Goal: Task Accomplishment & Management: Complete application form

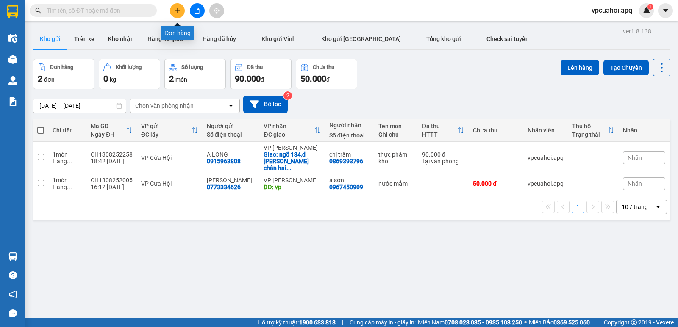
click at [173, 11] on button at bounding box center [177, 10] width 15 height 15
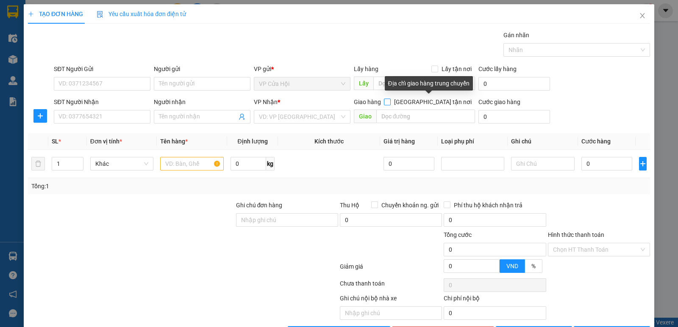
click at [390, 100] on input "[GEOGRAPHIC_DATA] tận nơi" at bounding box center [387, 102] width 6 height 6
checkbox input "true"
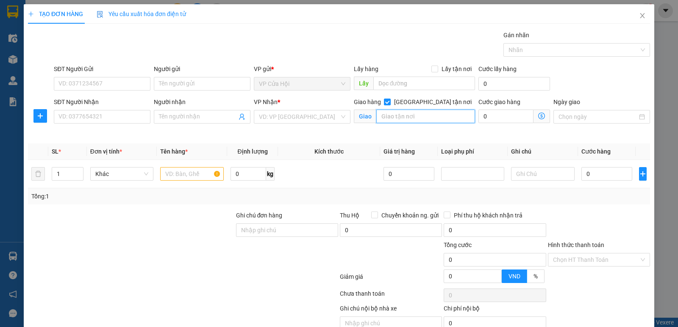
click at [386, 117] on input "text" at bounding box center [425, 117] width 99 height 14
type input "trung tâm logistcs ,[PERSON_NAME] đông anh [GEOGRAPHIC_DATA]"
click at [318, 114] on input "search" at bounding box center [299, 117] width 80 height 13
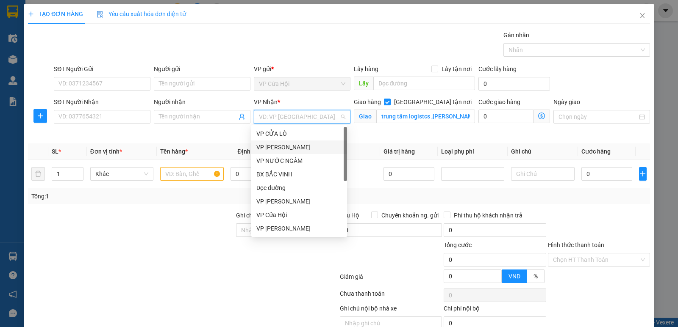
click at [284, 149] on div "VP [PERSON_NAME]" at bounding box center [299, 147] width 86 height 9
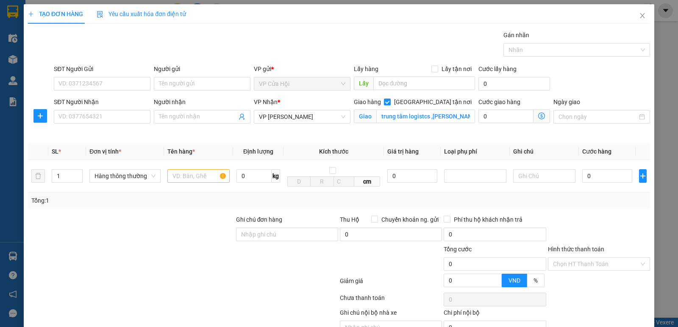
click at [538, 116] on icon "dollar-circle" at bounding box center [541, 116] width 7 height 7
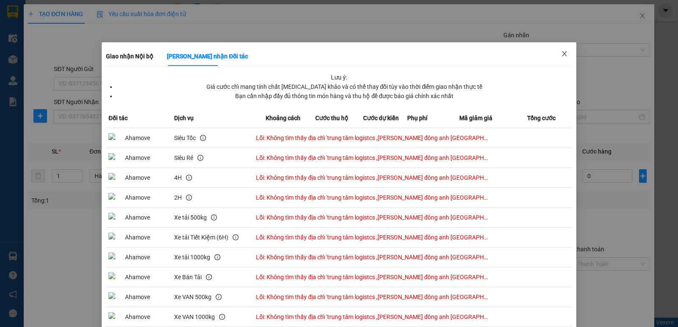
click at [561, 57] on icon "close" at bounding box center [564, 53] width 7 height 7
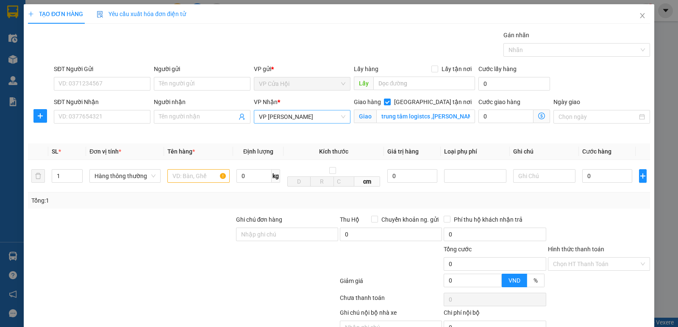
click at [300, 111] on span "VP [PERSON_NAME]" at bounding box center [302, 117] width 86 height 13
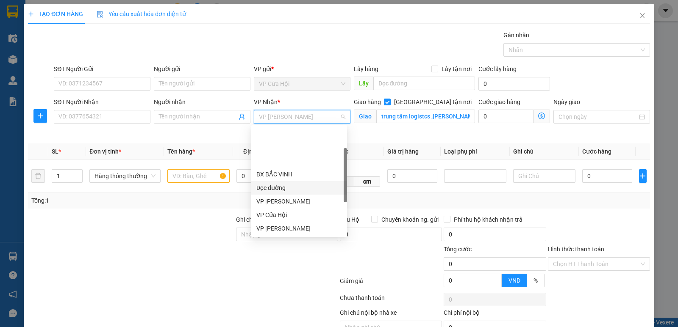
scroll to position [85, 0]
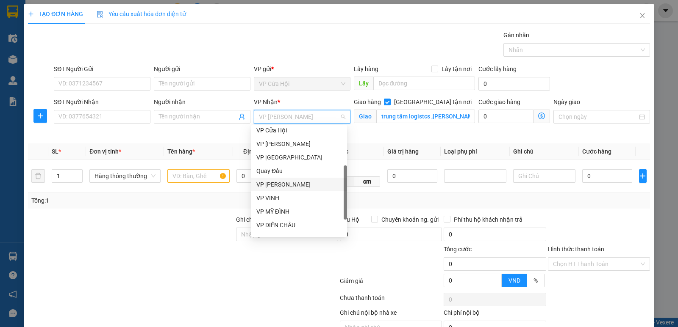
click at [283, 185] on div "VP [PERSON_NAME]" at bounding box center [299, 184] width 86 height 9
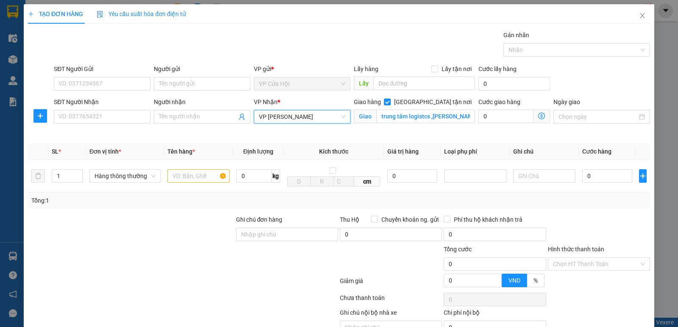
click at [538, 115] on icon "dollar-circle" at bounding box center [541, 116] width 7 height 7
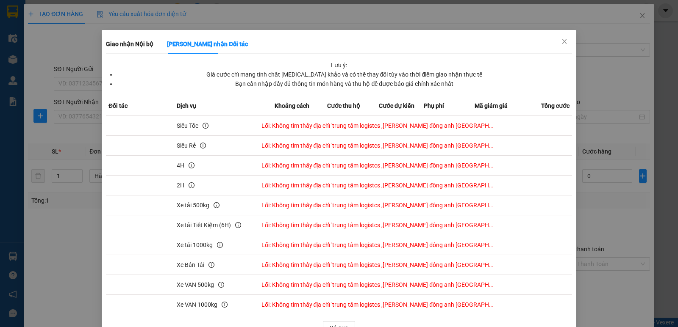
scroll to position [0, 0]
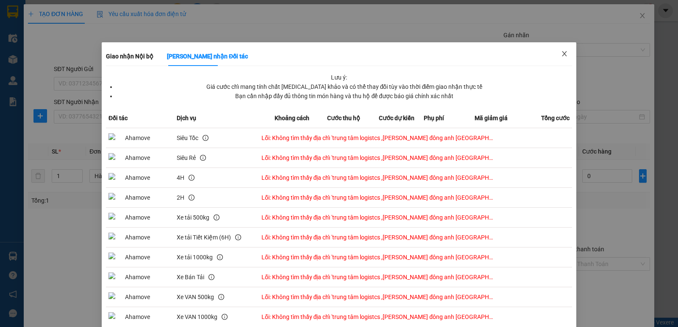
click at [561, 56] on icon "close" at bounding box center [564, 53] width 7 height 7
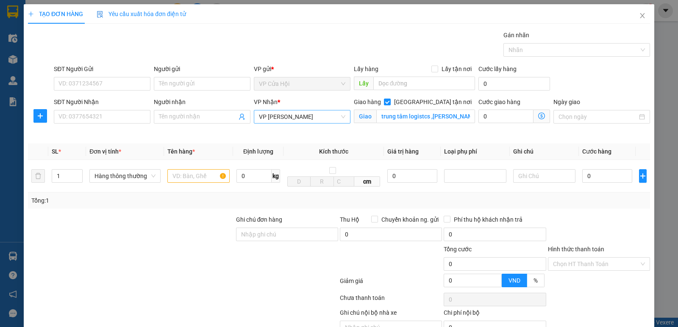
click at [314, 117] on span "VP [PERSON_NAME]" at bounding box center [302, 117] width 86 height 13
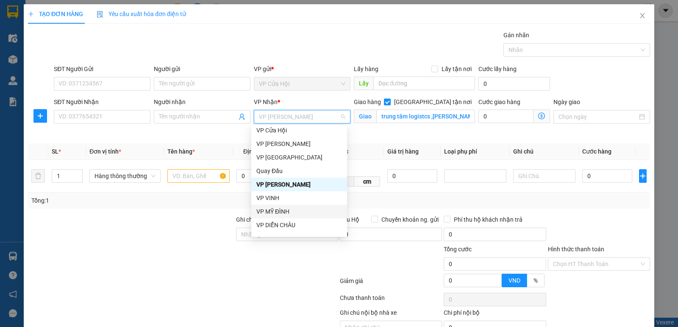
drag, startPoint x: 289, startPoint y: 208, endPoint x: 487, endPoint y: 145, distance: 207.5
click at [289, 208] on div "VP MỸ ĐÌNH" at bounding box center [299, 211] width 86 height 9
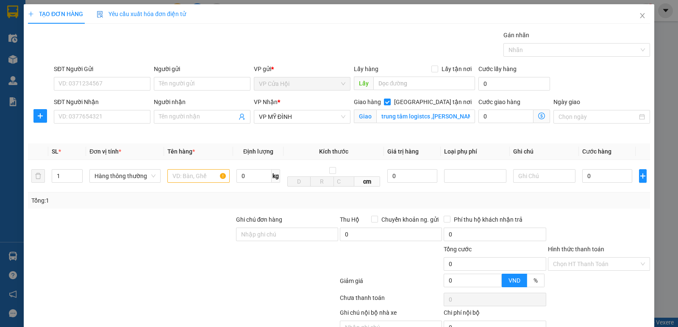
click at [538, 117] on icon "dollar-circle" at bounding box center [541, 116] width 7 height 7
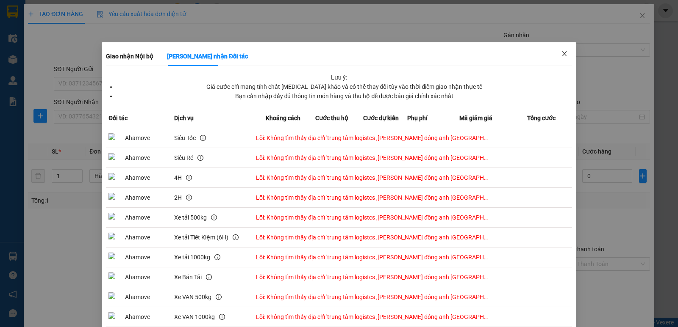
click at [561, 52] on icon "close" at bounding box center [564, 53] width 7 height 7
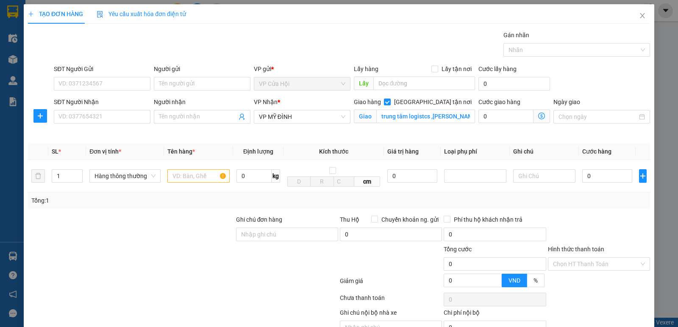
scroll to position [44, 0]
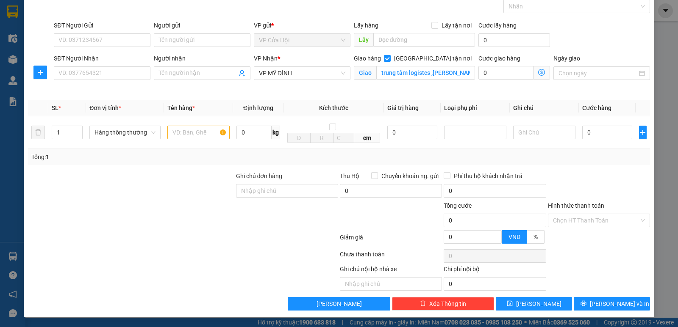
drag, startPoint x: 619, startPoint y: 172, endPoint x: 610, endPoint y: 170, distance: 9.0
click at [619, 172] on div at bounding box center [599, 187] width 104 height 30
click at [609, 170] on div "Transit Pickup Surcharge Ids Transit Deliver Surcharge Ids Transit Deliver Surc…" at bounding box center [339, 149] width 622 height 324
click at [609, 169] on div "Transit Pickup Surcharge Ids Transit Deliver Surcharge Ids Transit Deliver Surc…" at bounding box center [339, 149] width 622 height 324
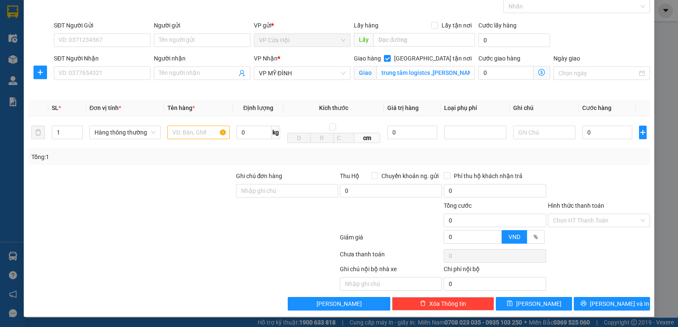
click at [609, 168] on div "Transit Pickup Surcharge Ids Transit Deliver Surcharge Ids Transit Deliver Surc…" at bounding box center [339, 149] width 622 height 324
click at [611, 167] on div "Transit Pickup Surcharge Ids Transit Deliver Surcharge Ids Transit Deliver Surc…" at bounding box center [339, 149] width 622 height 324
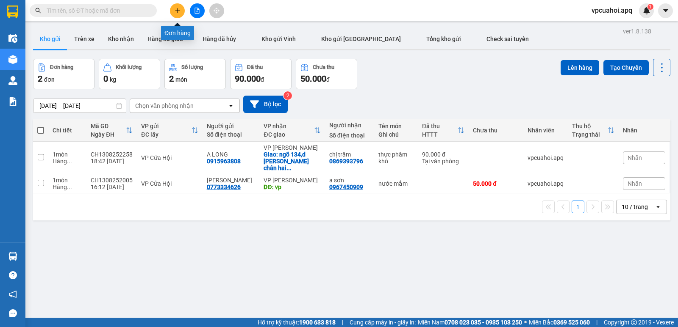
click at [177, 9] on icon "plus" at bounding box center [177, 11] width 6 height 6
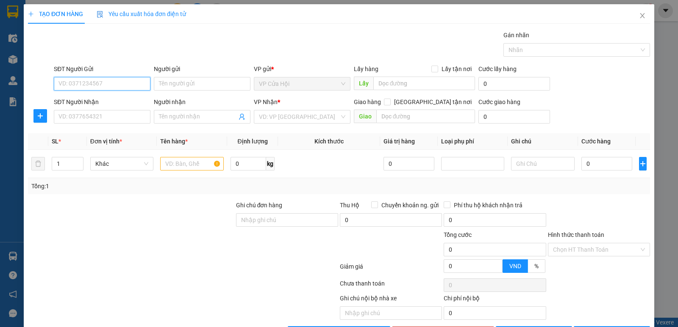
click at [80, 83] on input "SĐT Người Gửi" at bounding box center [102, 84] width 97 height 14
type input "0978966990"
click at [119, 104] on div "0978966990 - [PERSON_NAME]" at bounding box center [101, 100] width 86 height 9
type input "c [PERSON_NAME]"
type input "0978966990"
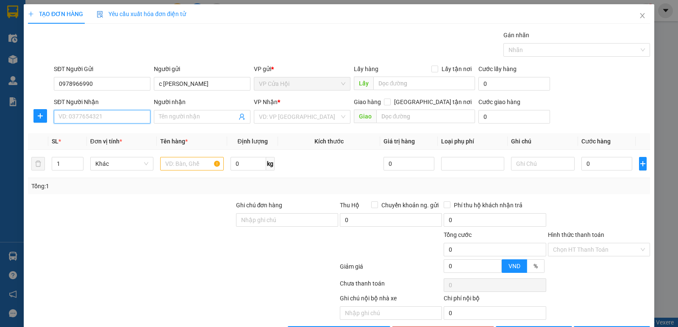
click at [117, 113] on input "SĐT Người Nhận" at bounding box center [102, 117] width 97 height 14
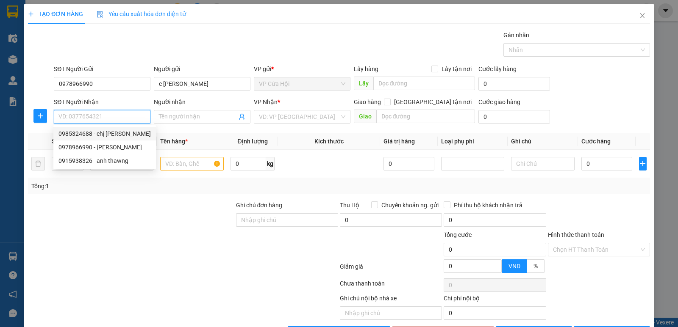
click at [93, 136] on div "0985324688 - chị hương" at bounding box center [104, 133] width 92 height 9
type input "0985324688"
type input "chị hương"
checkbox input "true"
type input "vp"
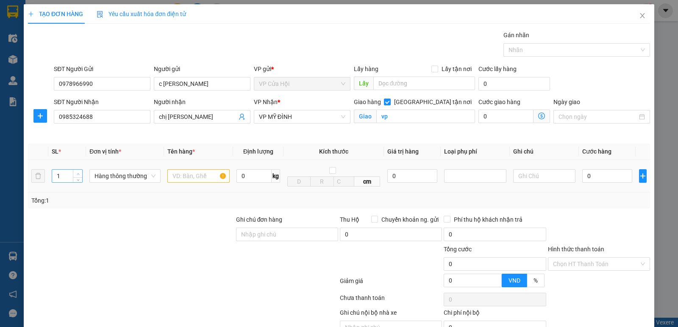
type input "2"
click at [75, 174] on span "up" at bounding box center [77, 174] width 5 height 5
click at [179, 135] on div "Người nhận chị hương" at bounding box center [202, 117] width 100 height 40
click at [188, 176] on input "text" at bounding box center [198, 176] width 62 height 14
type input "thực phẩm đông"
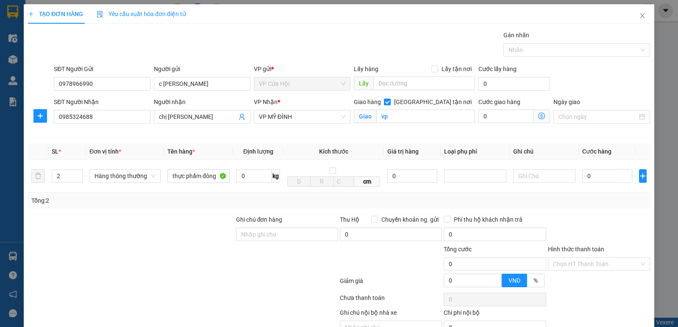
click at [599, 68] on div "SĐT Người Gửi 0978966990 Người gửi c hồ hoàng yến VP gửi * VP Cửa Hội Lấy hàng …" at bounding box center [351, 79] width 599 height 30
click at [601, 177] on input "0" at bounding box center [607, 176] width 50 height 14
type input "2"
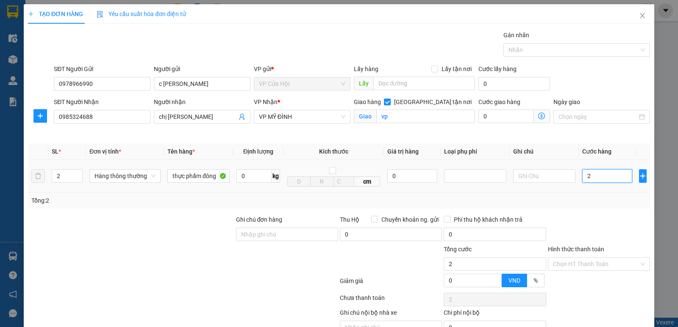
type input "20"
type input "200"
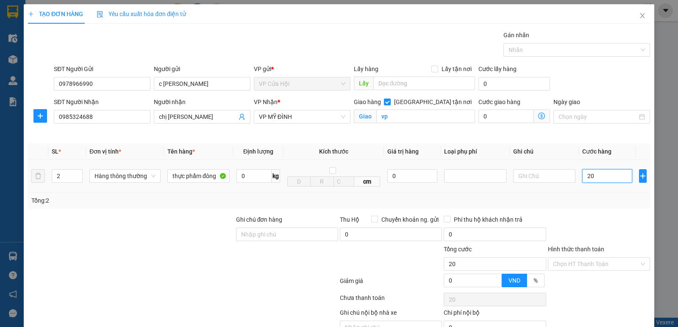
type input "200"
type input "200.000"
click at [597, 191] on td "200.000" at bounding box center [606, 176] width 57 height 33
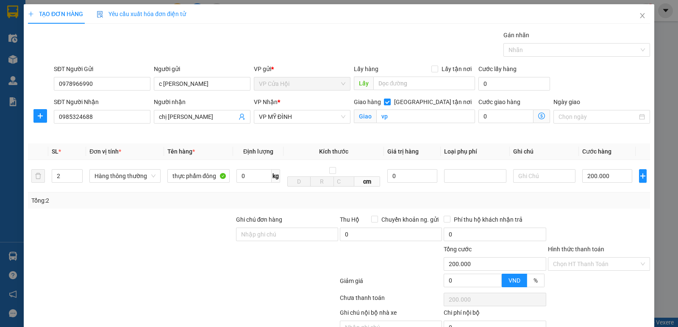
click at [386, 268] on div at bounding box center [391, 260] width 104 height 30
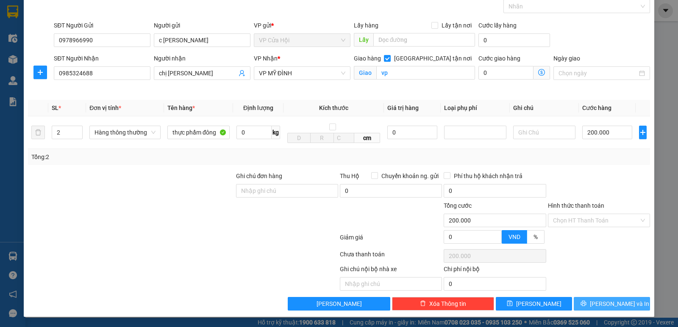
scroll to position [44, 0]
click at [606, 306] on span "[PERSON_NAME] và In" at bounding box center [619, 303] width 59 height 9
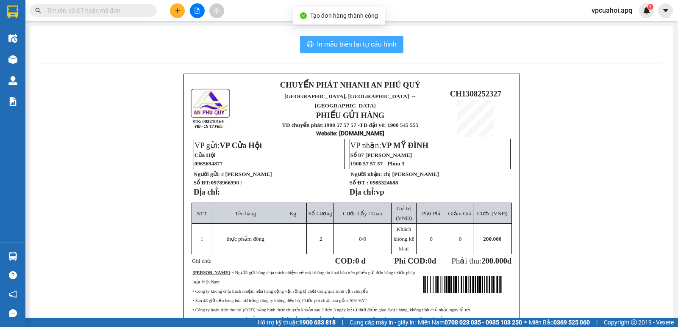
click at [346, 46] on span "In mẫu biên lai tự cấu hình" at bounding box center [357, 44] width 80 height 11
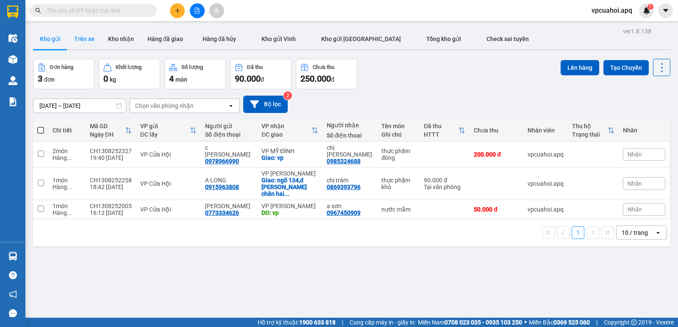
click at [79, 38] on button "Trên xe" at bounding box center [84, 39] width 34 height 20
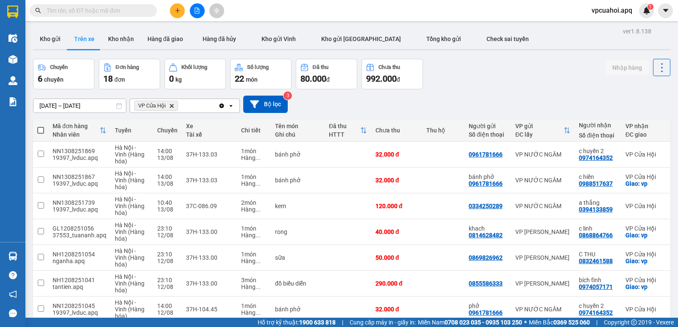
click at [170, 105] on icon "Delete" at bounding box center [171, 105] width 5 height 5
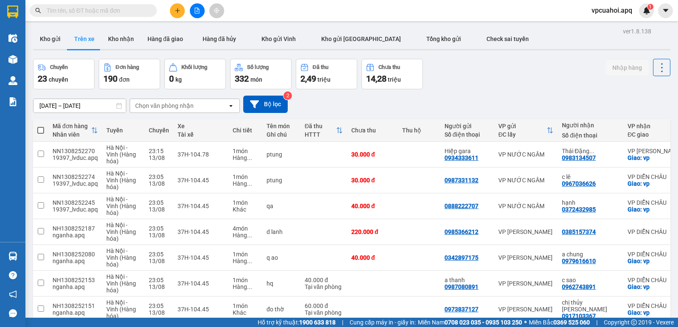
click at [198, 105] on div "Chọn văn phòng nhận" at bounding box center [178, 106] width 97 height 14
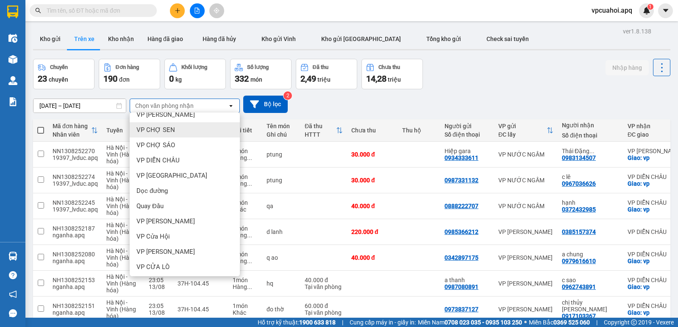
scroll to position [102, 0]
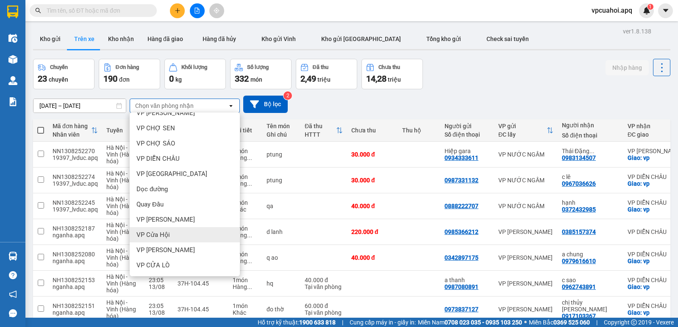
click at [157, 235] on span "VP Cửa Hội" at bounding box center [152, 235] width 33 height 8
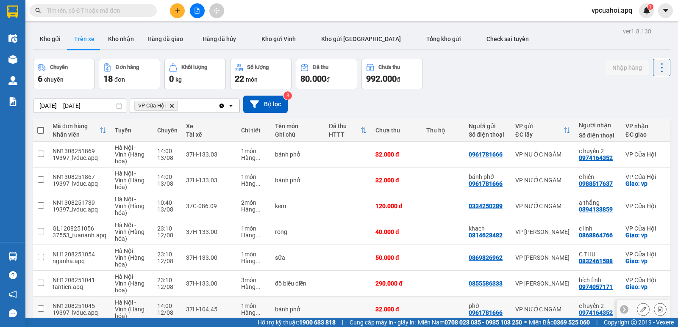
click at [432, 313] on td at bounding box center [443, 310] width 42 height 26
checkbox input "true"
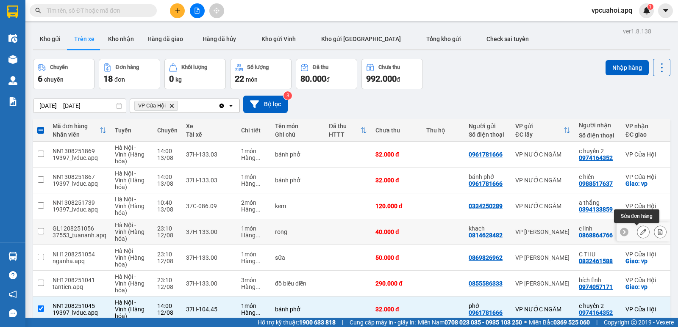
click at [640, 230] on icon at bounding box center [643, 232] width 6 height 6
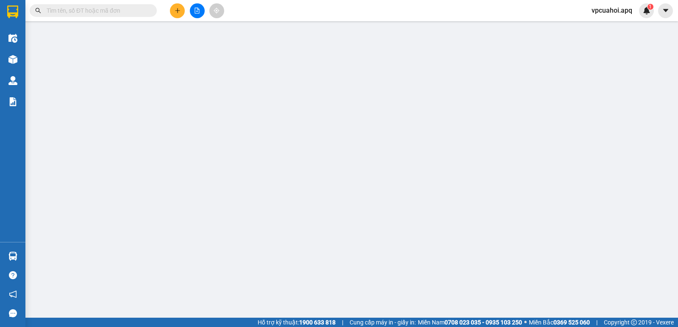
type input "0814628482"
type input "khach"
type input "0868864766"
type input "c linh"
checkbox input "true"
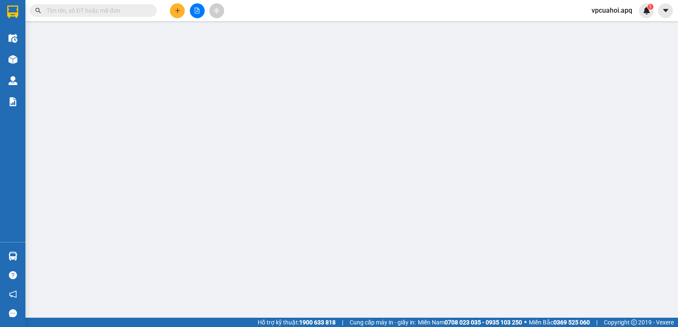
type input "vp"
type input "40.000"
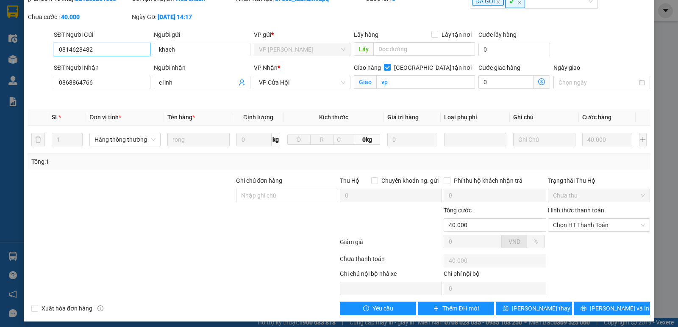
scroll to position [53, 0]
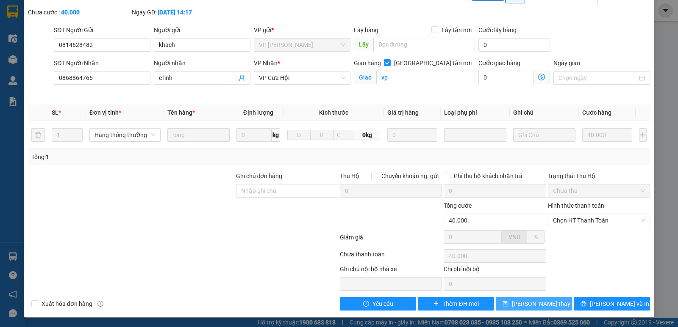
click at [547, 308] on span "Lưu thay đổi" at bounding box center [546, 303] width 68 height 9
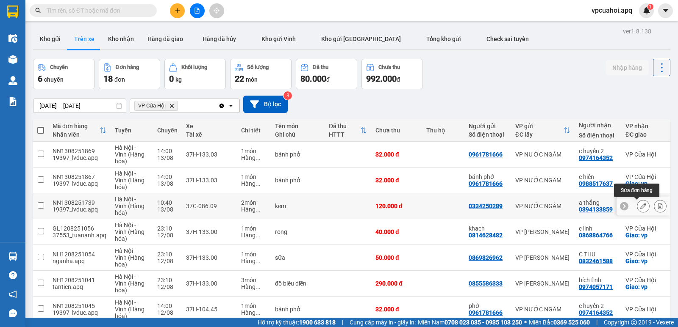
click at [640, 208] on icon at bounding box center [643, 206] width 6 height 6
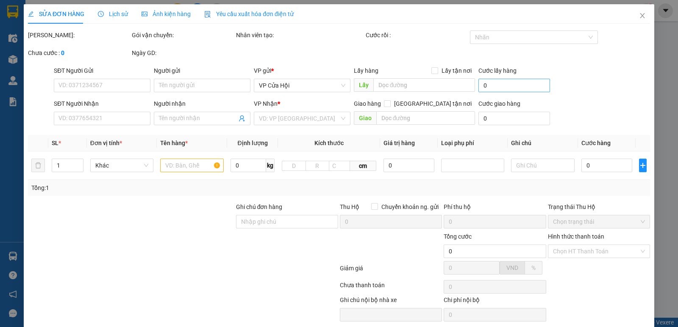
type input "0334250289"
type input "0394133859"
type input "a thắng"
type input "120.000"
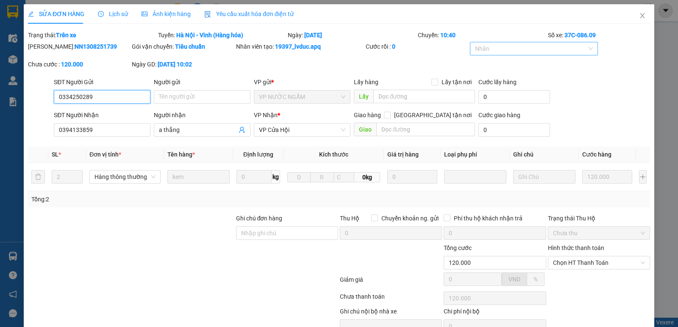
click at [507, 45] on div at bounding box center [530, 49] width 116 height 10
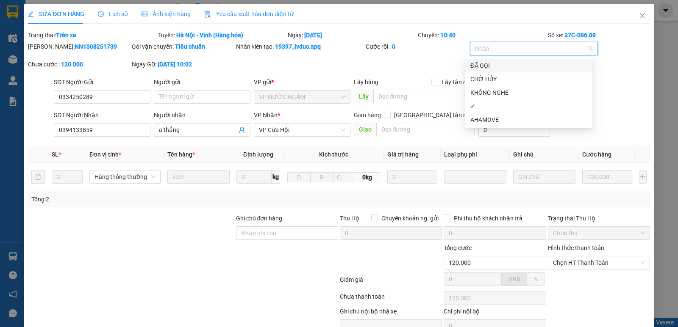
click at [482, 65] on div "ĐÃ GỌI" at bounding box center [528, 65] width 117 height 9
click at [474, 106] on div "✓" at bounding box center [528, 106] width 117 height 9
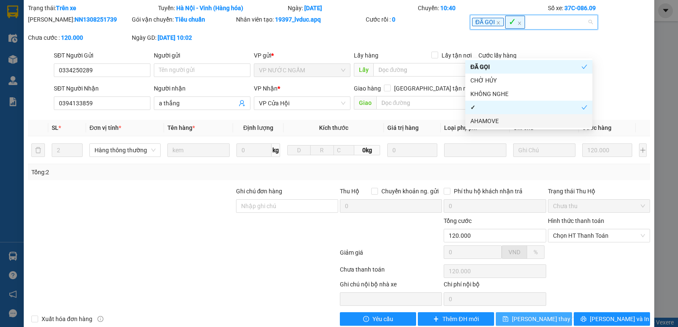
scroll to position [43, 0]
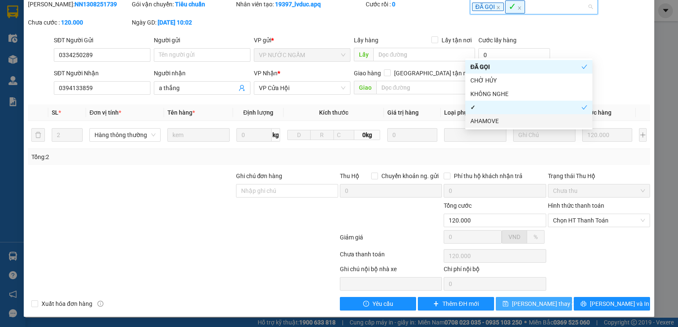
click at [537, 310] on button "Lưu thay đổi" at bounding box center [533, 304] width 76 height 14
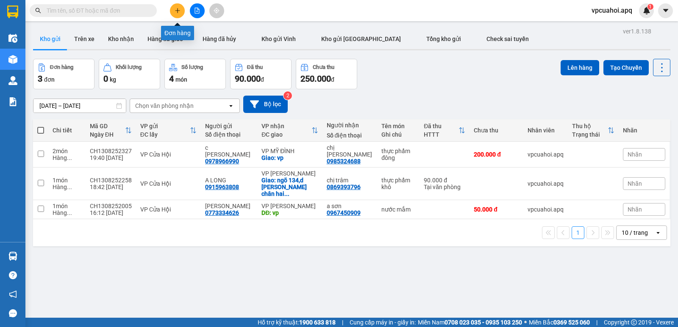
click at [179, 13] on icon "plus" at bounding box center [177, 11] width 6 height 6
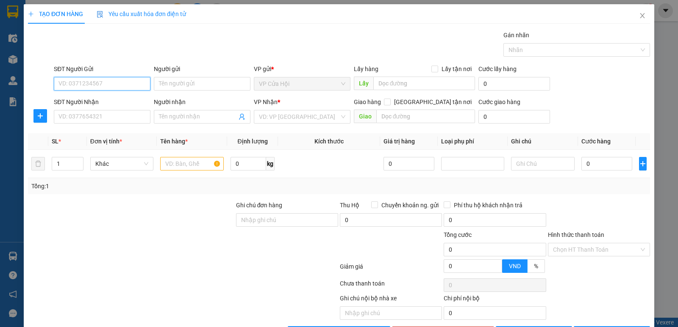
click at [61, 86] on input "SĐT Người Gửi" at bounding box center [102, 84] width 97 height 14
click at [68, 83] on input "SĐT Người Gửi" at bounding box center [102, 84] width 97 height 14
type input "0974908134"
click at [97, 99] on div "0974908134 - c chung" at bounding box center [101, 100] width 86 height 9
type input "c chung"
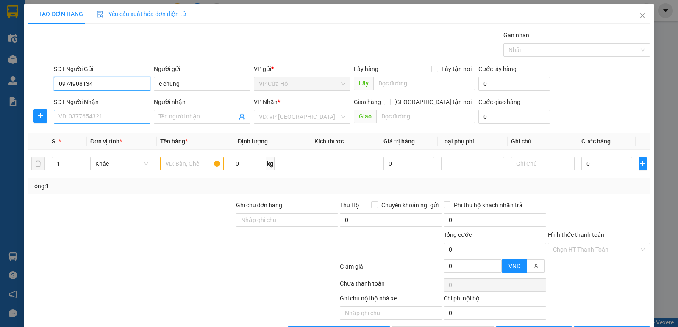
type input "0974908134"
click at [108, 119] on input "SĐT Người Nhận" at bounding box center [102, 117] width 97 height 14
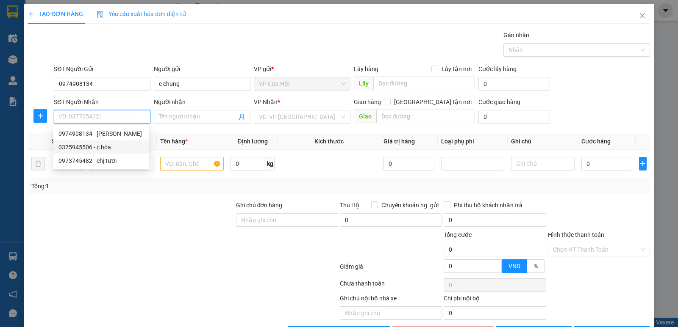
click at [98, 149] on div "0375945506 - c hòa" at bounding box center [101, 147] width 86 height 9
type input "0375945506"
type input "c hòa"
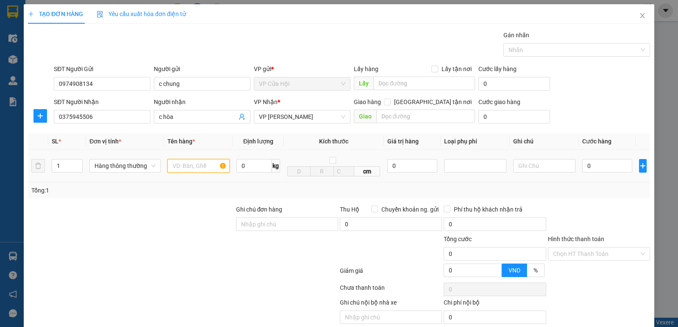
click at [179, 168] on input "text" at bounding box center [198, 166] width 62 height 14
type input "thực phẩm đông"
click at [298, 19] on div "TẠO ĐƠN HÀNG Yêu cầu xuất hóa đơn điện tử" at bounding box center [339, 13] width 622 height 19
click at [590, 165] on input "0" at bounding box center [607, 166] width 50 height 14
type input "7"
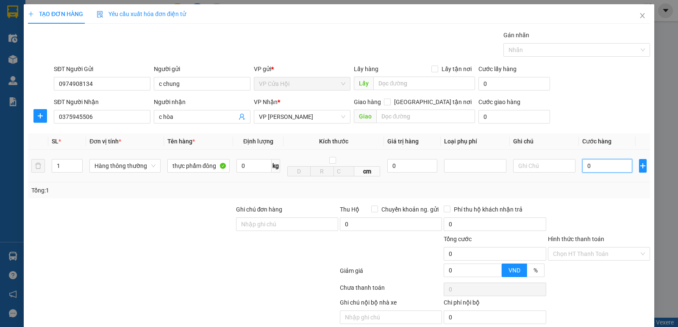
type input "7"
type input "70"
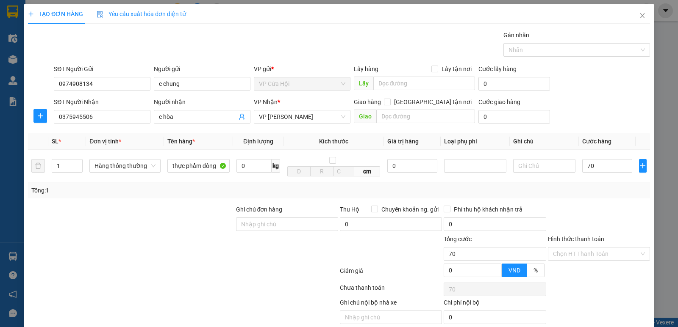
type input "70.000"
click at [601, 206] on div at bounding box center [599, 220] width 104 height 30
click at [279, 269] on div at bounding box center [183, 272] width 312 height 17
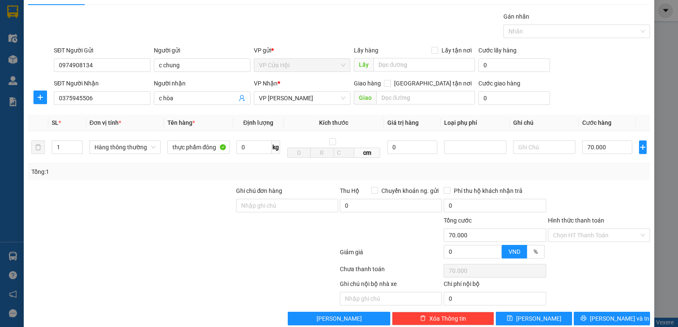
scroll to position [34, 0]
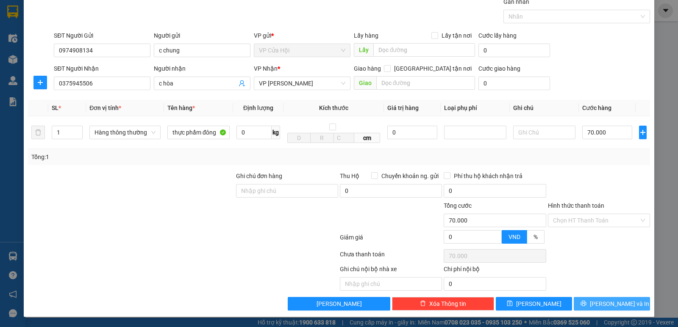
click at [597, 306] on button "[PERSON_NAME] và In" at bounding box center [611, 304] width 76 height 14
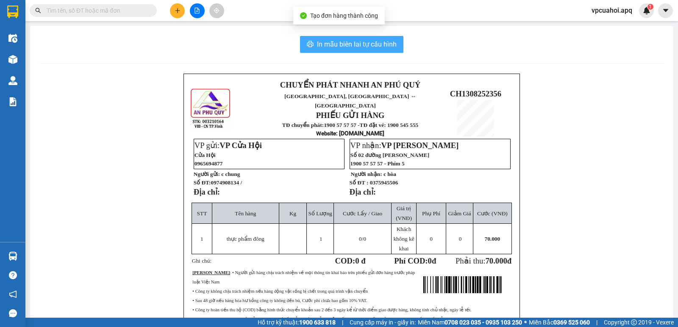
click at [357, 46] on span "In mẫu biên lai tự cấu hình" at bounding box center [357, 44] width 80 height 11
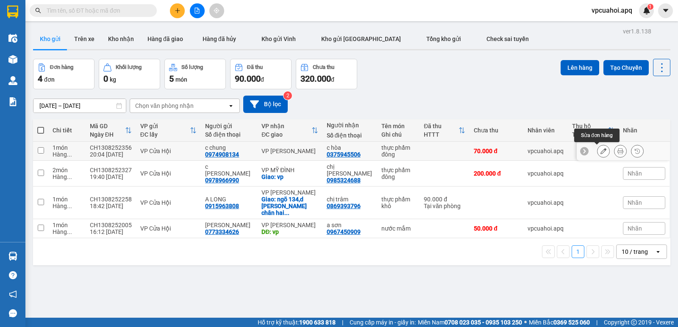
click at [600, 152] on icon at bounding box center [603, 151] width 6 height 6
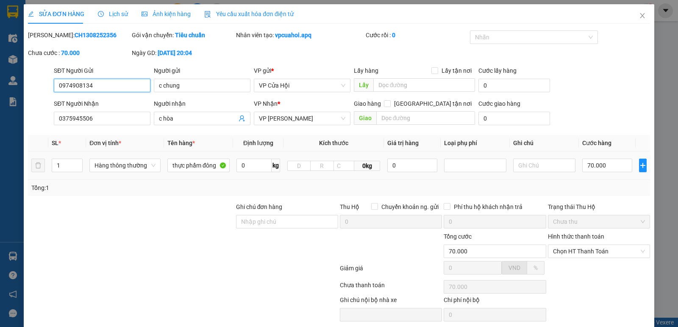
type input "0974908134"
type input "c chung"
type input "0375945506"
type input "c hòa"
type input "70.000"
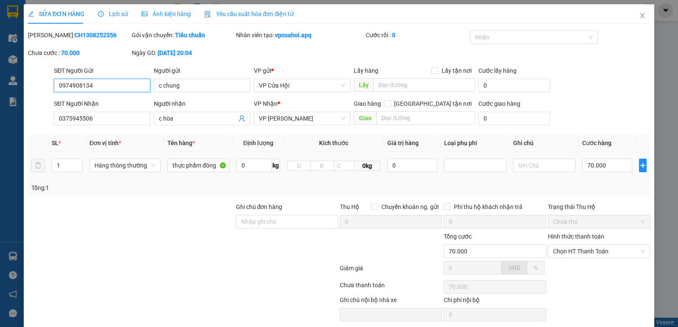
type input "70.000"
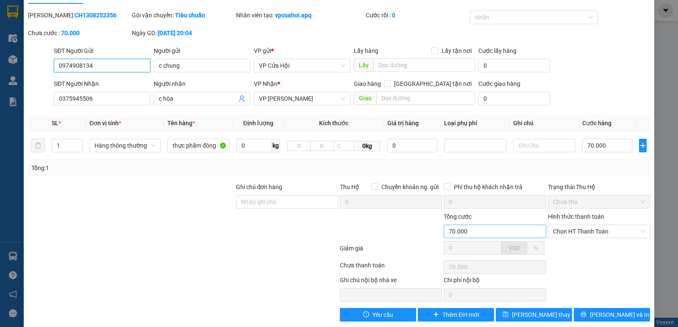
scroll to position [31, 0]
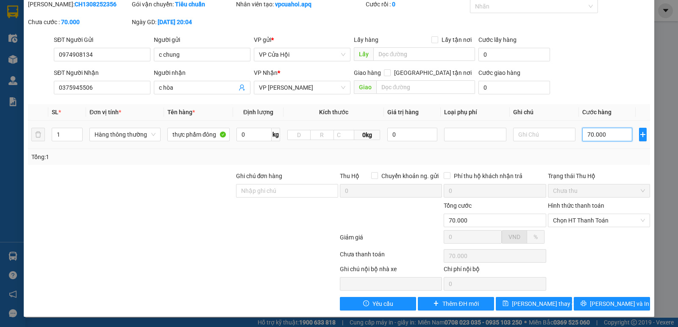
click at [607, 133] on input "70.000" at bounding box center [607, 135] width 50 height 14
type input "0"
type input "8"
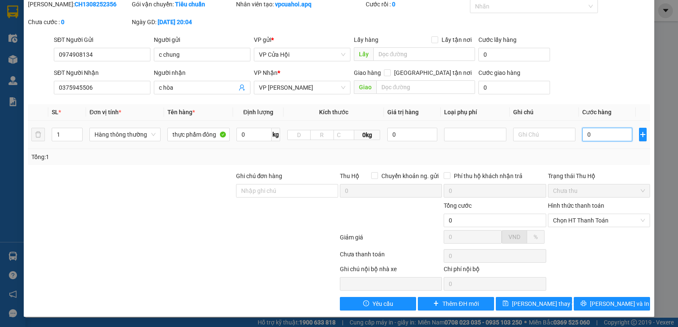
type input "8"
type input "08"
type input "80"
type input "080"
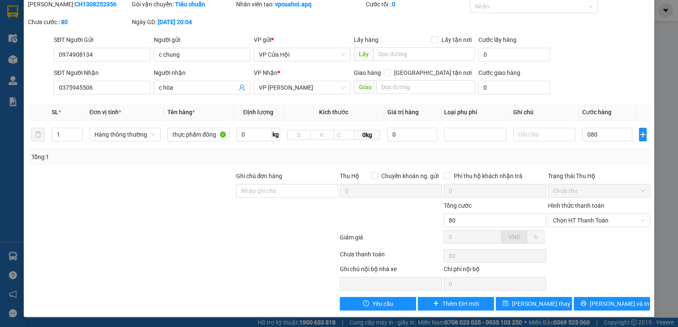
type input "80.000"
click at [626, 161] on div "Tổng: 1" at bounding box center [338, 156] width 615 height 9
click at [540, 304] on span "Lưu thay đổi" at bounding box center [546, 303] width 68 height 9
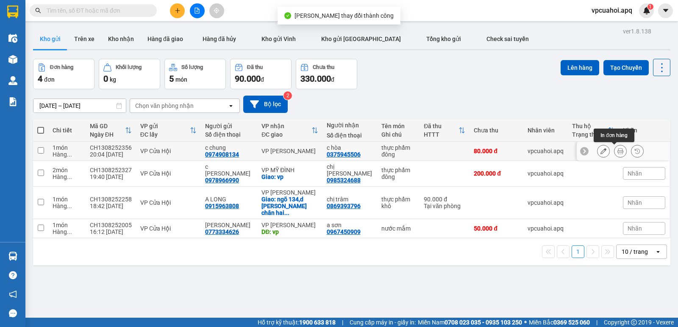
click at [617, 152] on icon at bounding box center [620, 151] width 6 height 6
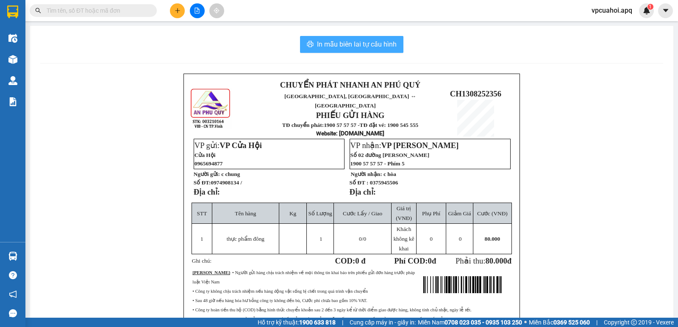
click at [376, 39] on span "In mẫu biên lai tự cấu hình" at bounding box center [357, 44] width 80 height 11
